Goal: Transaction & Acquisition: Purchase product/service

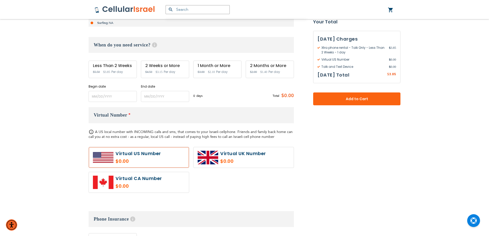
scroll to position [140, 0]
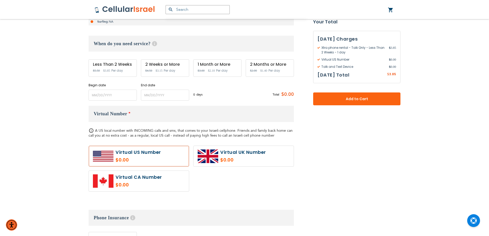
click at [162, 70] on span "$3.15" at bounding box center [159, 71] width 7 height 4
click at [164, 67] on div "2 Weeks or More" at bounding box center [165, 64] width 40 height 5
click at [164, 69] on span "Per day" at bounding box center [170, 70] width 12 height 5
click at [104, 99] on input "name" at bounding box center [113, 95] width 48 height 11
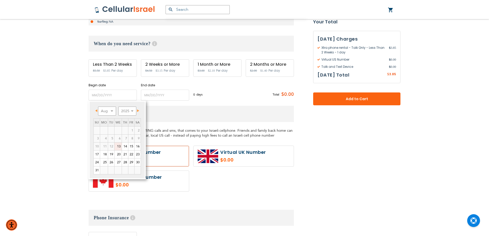
click at [117, 146] on link "13" at bounding box center [118, 147] width 7 height 8
type input "[DATE]"
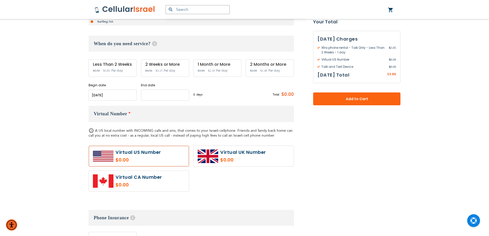
click at [166, 95] on input "name" at bounding box center [165, 95] width 48 height 11
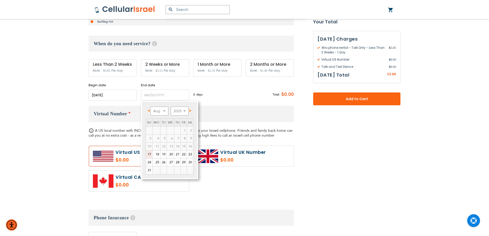
click at [170, 164] on link "27" at bounding box center [170, 162] width 7 height 8
type input "[DATE]"
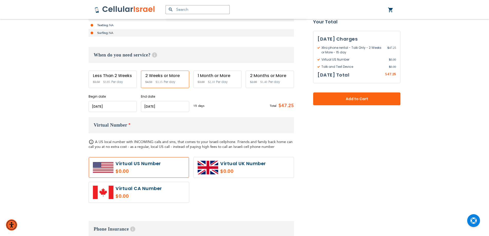
scroll to position [138, 0]
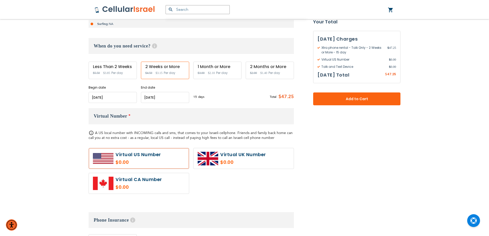
click at [240, 101] on div "15 days $3.15 per day Total $47.25" at bounding box center [243, 96] width 101 height 13
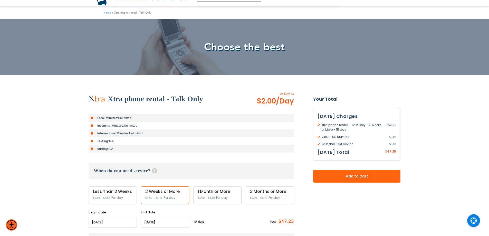
scroll to position [0, 0]
